Goal: Check status: Check status

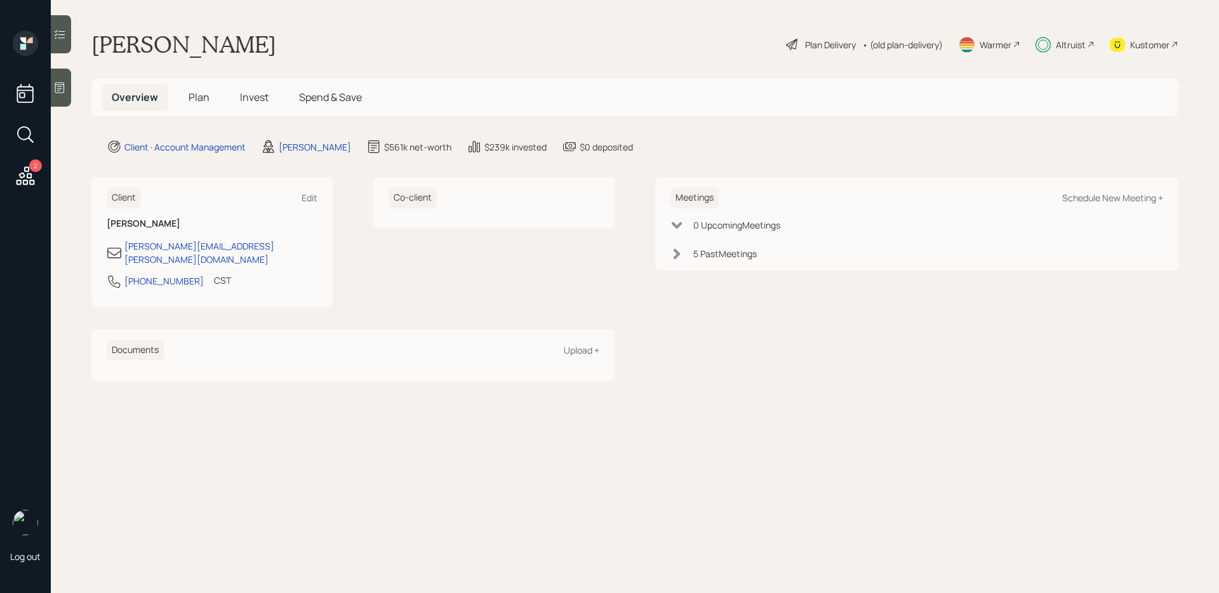
click at [263, 95] on span "Invest" at bounding box center [254, 97] width 29 height 14
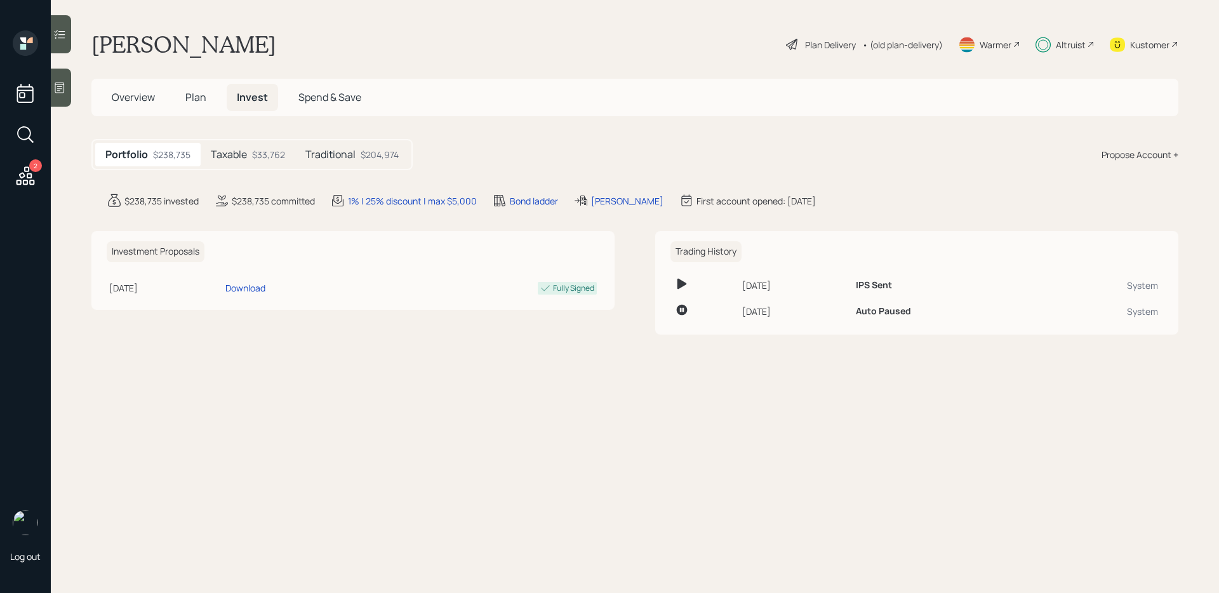
click at [356, 168] on div "Portfolio $238,735 Taxable $33,762 Traditional $204,974" at bounding box center [251, 154] width 321 height 31
click at [348, 154] on h5 "Traditional" at bounding box center [330, 155] width 50 height 12
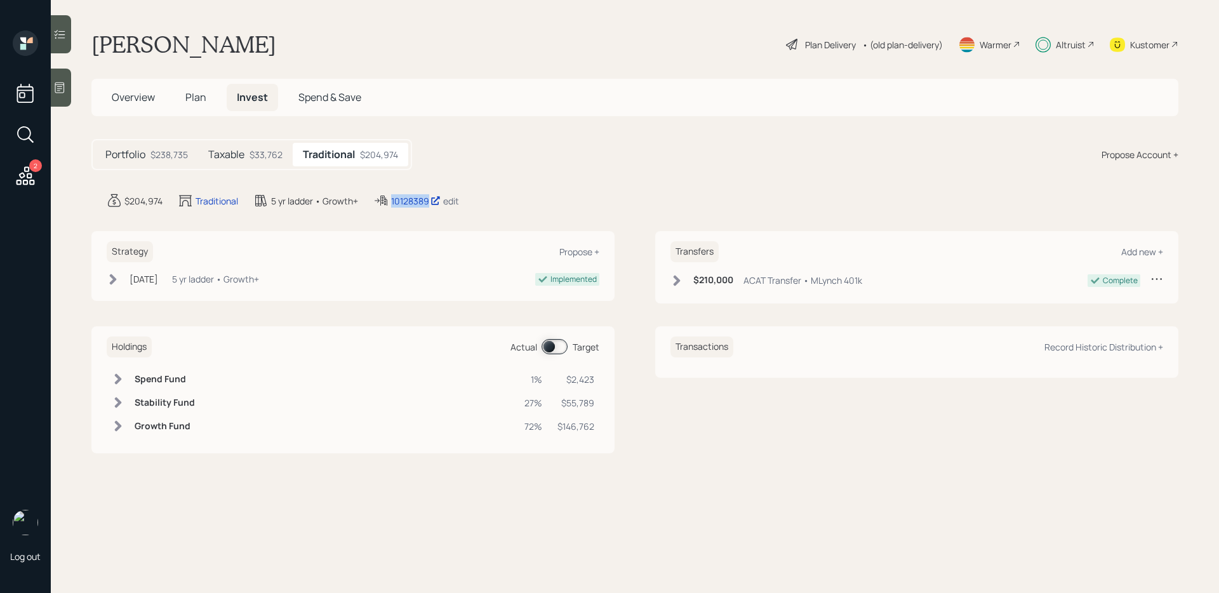
drag, startPoint x: 448, startPoint y: 197, endPoint x: 391, endPoint y: 200, distance: 56.6
click at [391, 200] on div "$204,974 Traditional 5 yr ladder • Growth+ 10128389 edit" at bounding box center [643, 200] width 1072 height 15
copy div "10128389"
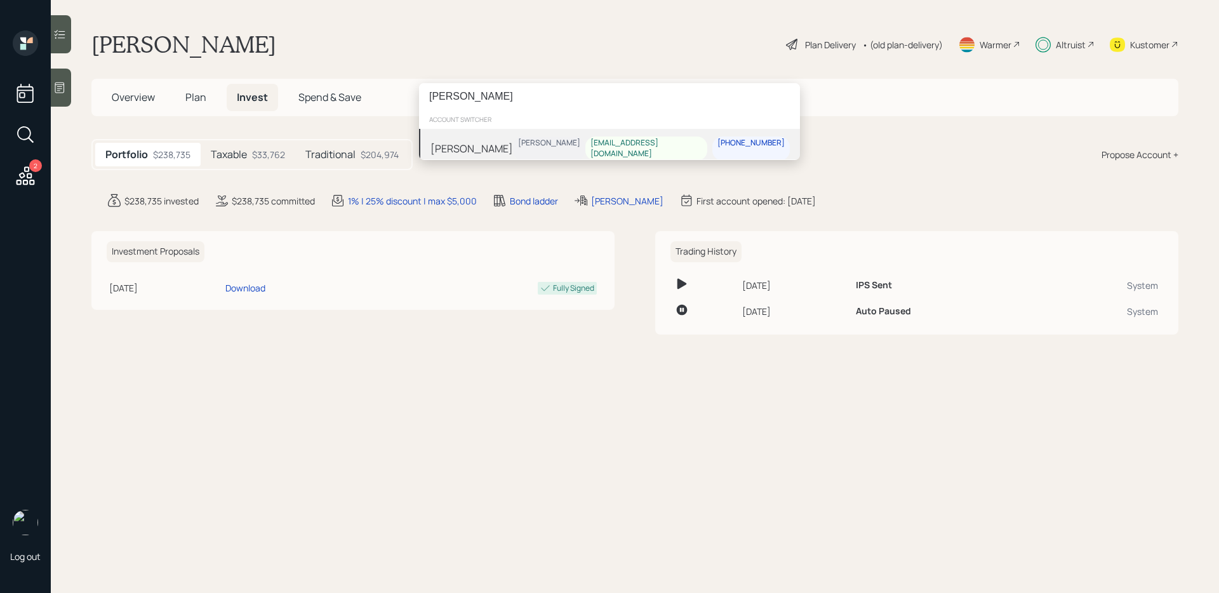
type input "dana ludwig"
